Goal: Task Accomplishment & Management: Use online tool/utility

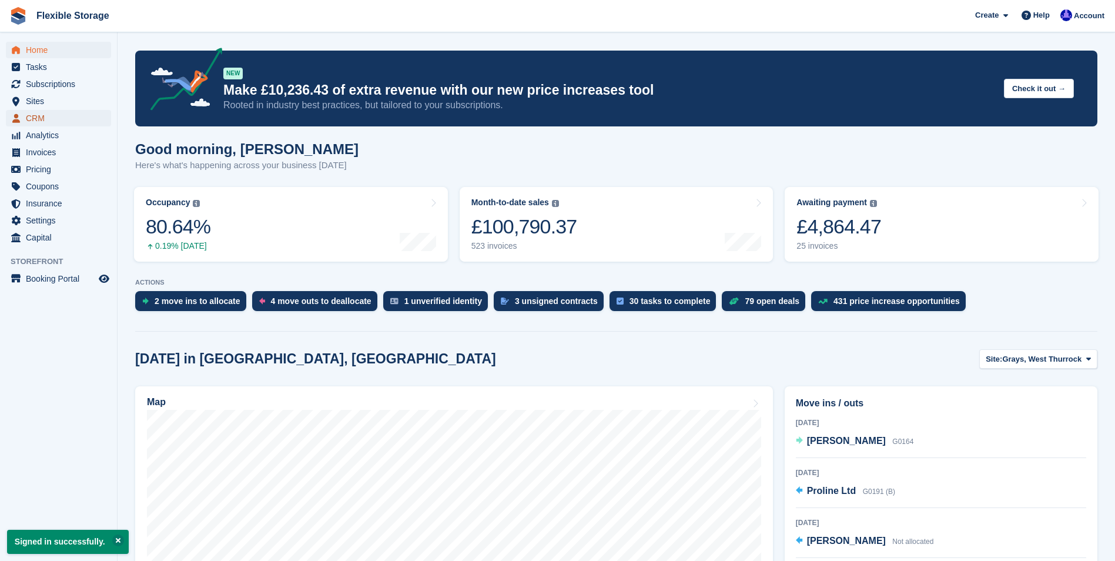
click at [41, 119] on span "CRM" at bounding box center [61, 118] width 71 height 16
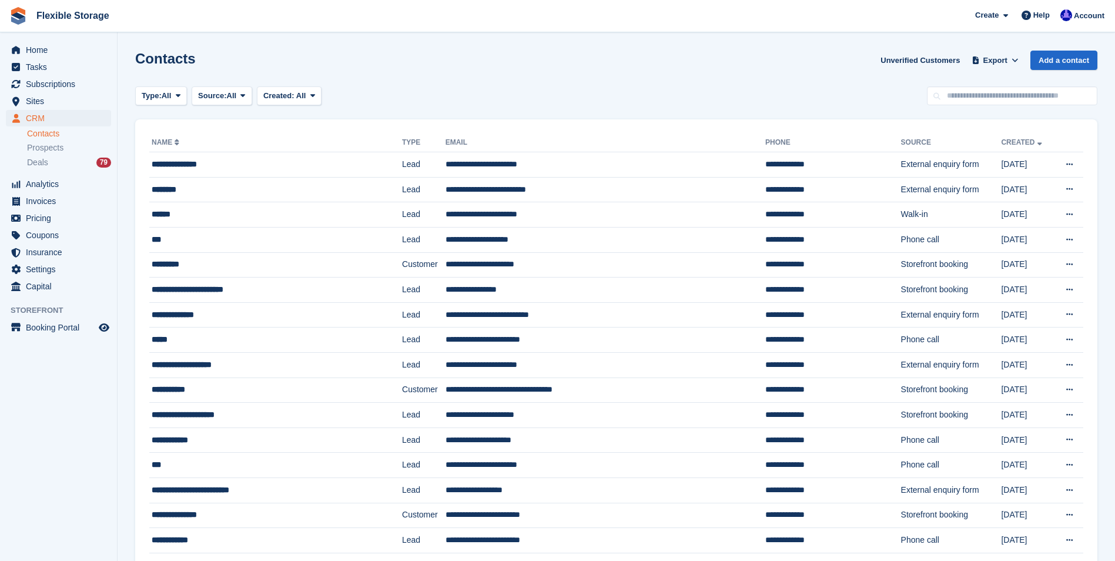
click at [41, 136] on link "Contacts" at bounding box center [69, 133] width 84 height 11
click at [304, 95] on span "All" at bounding box center [301, 95] width 10 height 9
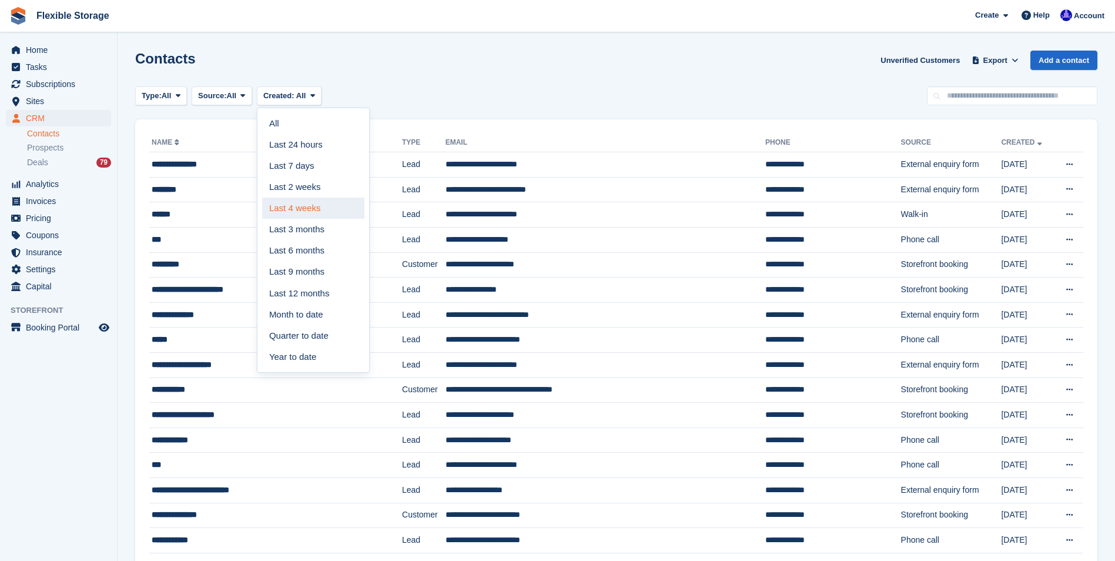
click at [280, 210] on link "Last 4 weeks" at bounding box center [313, 207] width 102 height 21
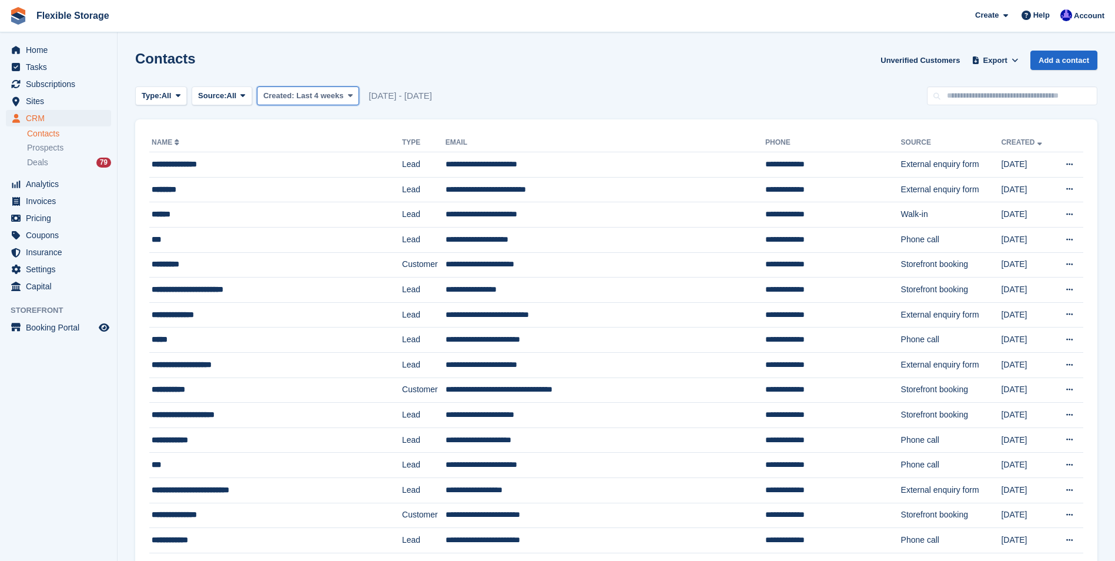
click at [348, 98] on icon at bounding box center [350, 96] width 5 height 8
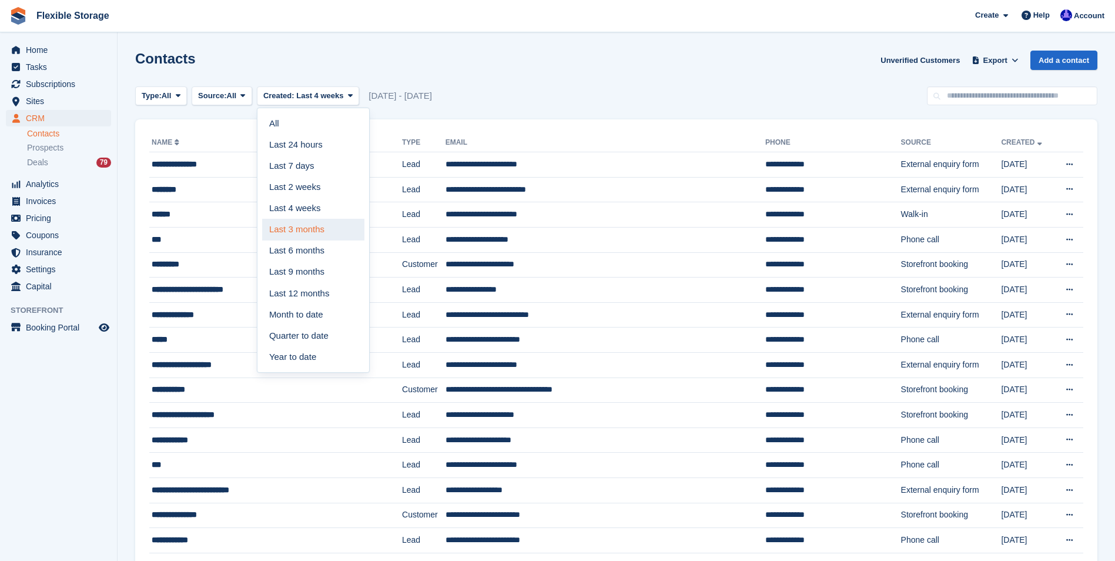
click at [314, 232] on link "Last 3 months" at bounding box center [313, 229] width 102 height 21
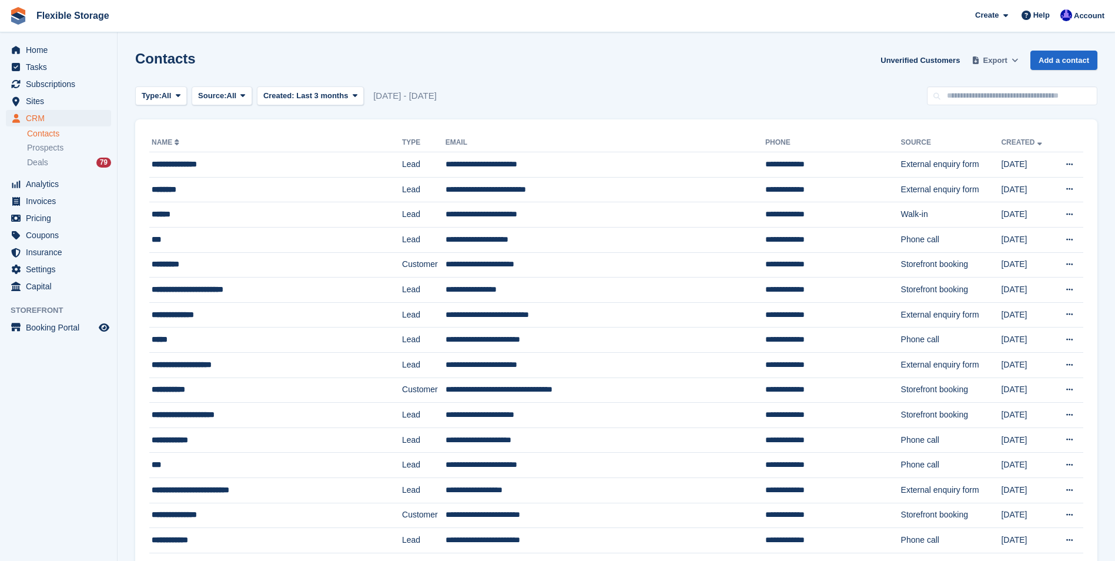
click at [991, 60] on span "Export" at bounding box center [995, 61] width 24 height 12
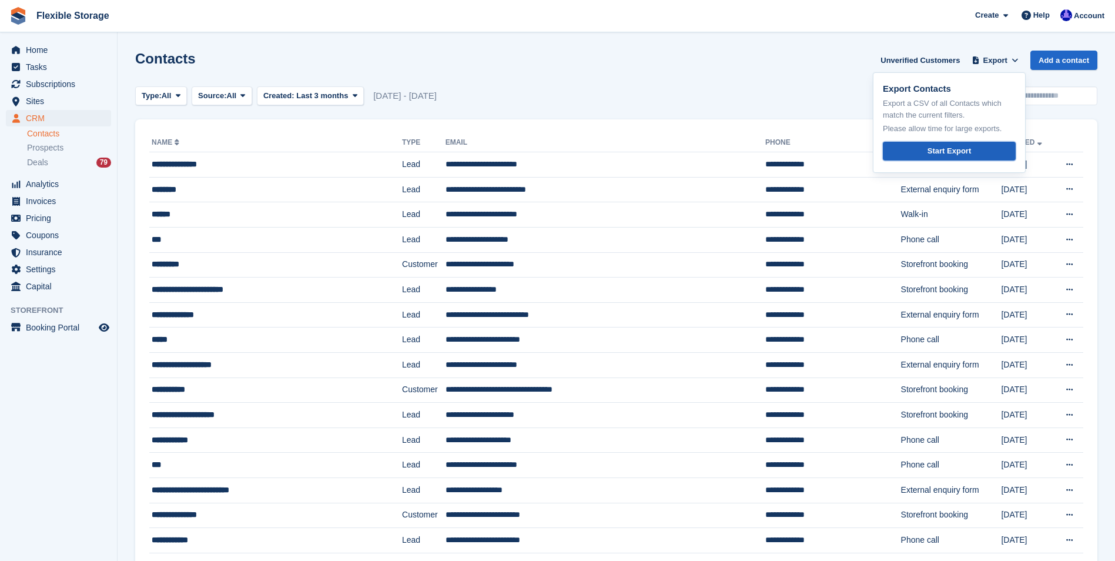
click at [926, 147] on link "Start Export" at bounding box center [949, 151] width 133 height 19
drag, startPoint x: 926, startPoint y: 147, endPoint x: 778, endPoint y: 73, distance: 165.0
click at [772, 71] on div "Contacts Unverified Customers Export Export Contacts Export a CSV of all Contac…" at bounding box center [616, 67] width 962 height 33
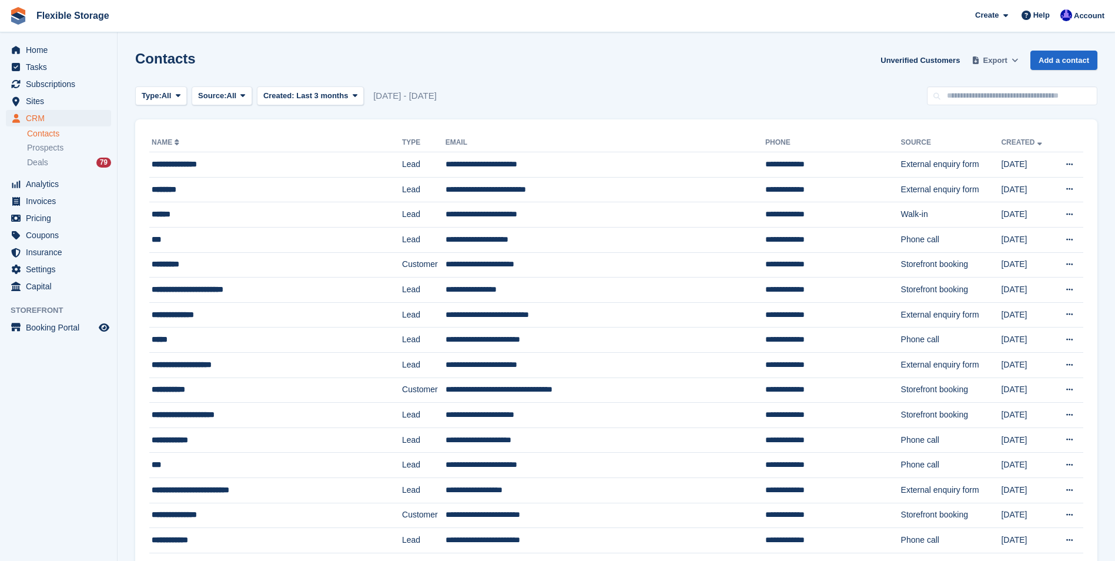
click at [995, 62] on span "Export" at bounding box center [995, 61] width 24 height 12
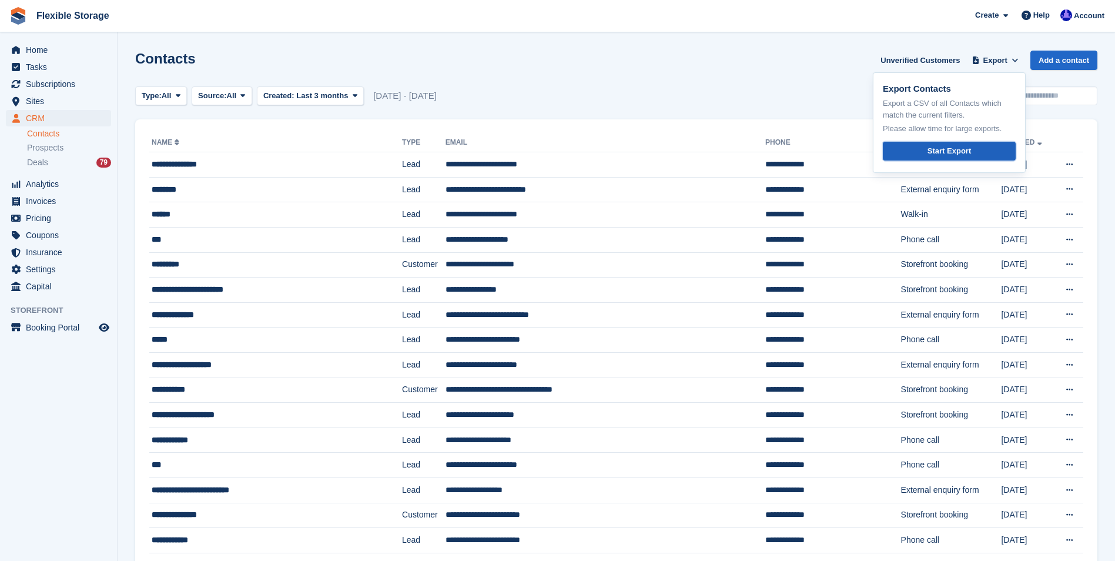
click at [960, 149] on div "Start Export" at bounding box center [948, 151] width 43 height 12
